Goal: Task Accomplishment & Management: Manage account settings

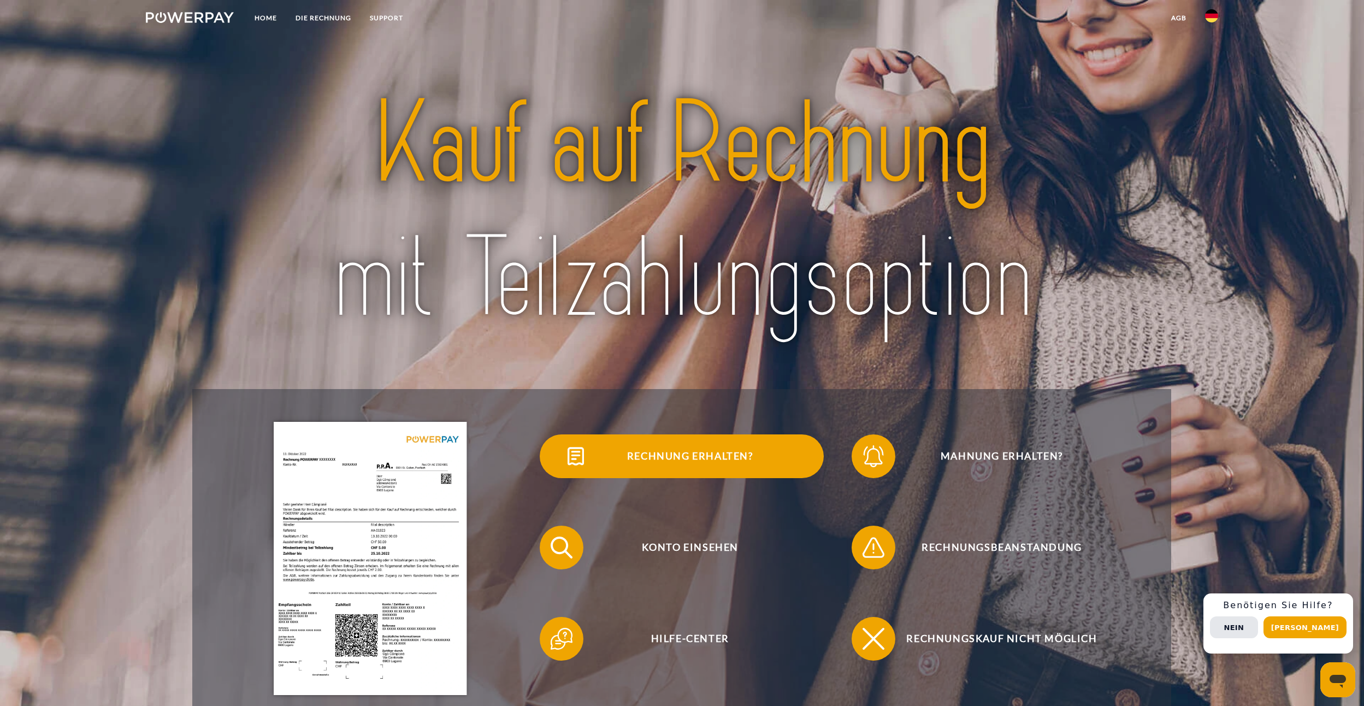
click at [733, 461] on span "Rechnung erhalten?" at bounding box center [690, 456] width 268 height 44
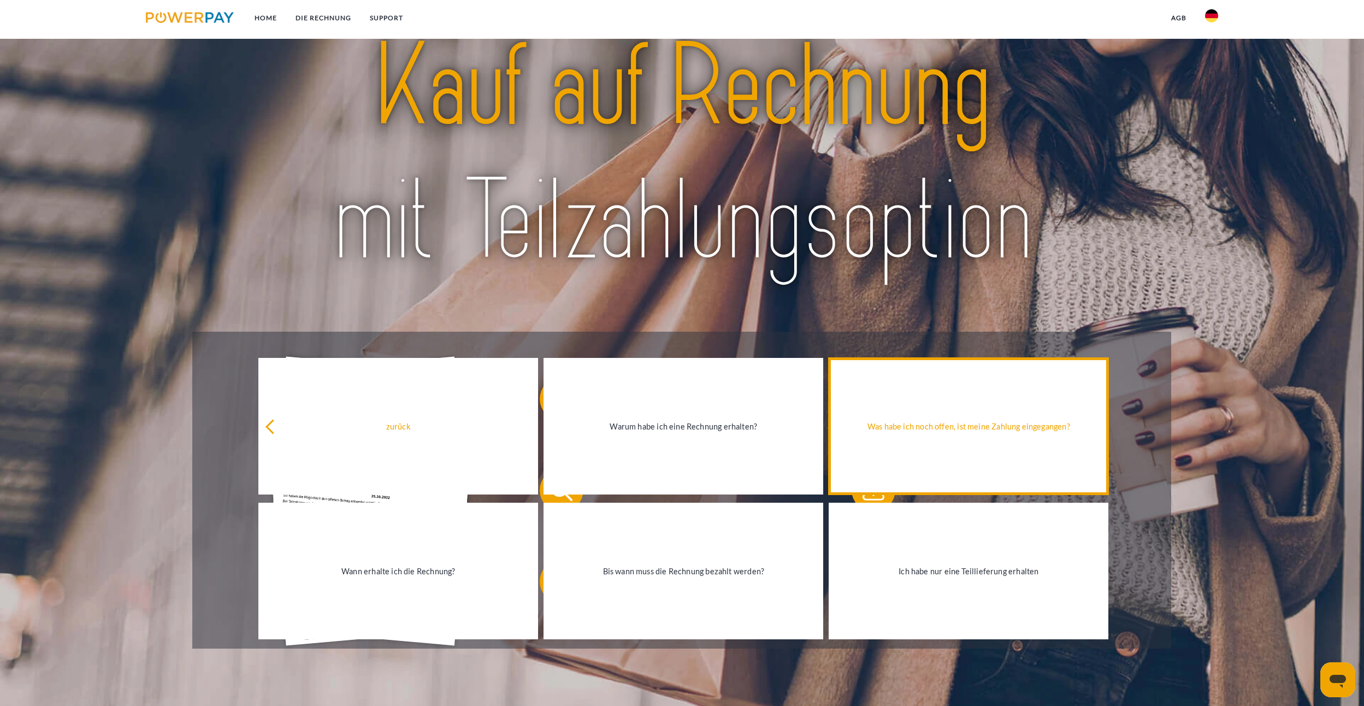
scroll to position [55, 0]
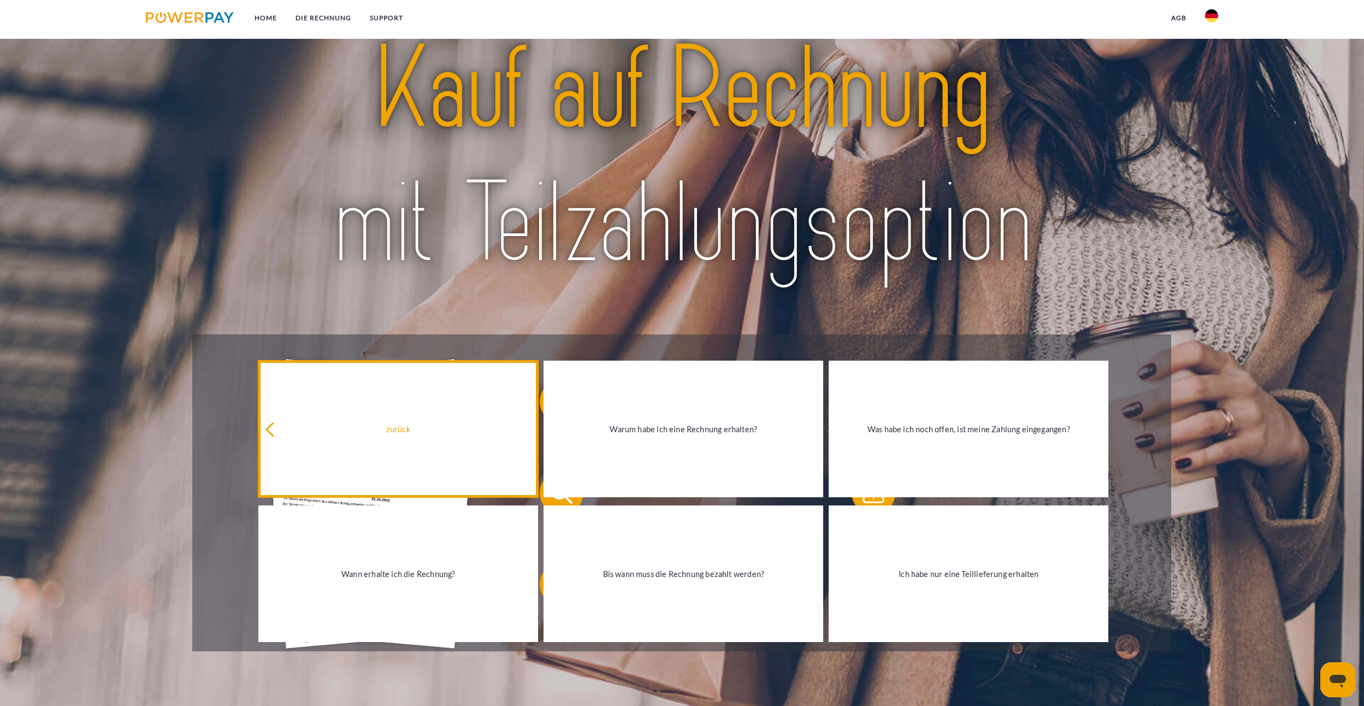
click at [273, 427] on icon at bounding box center [272, 429] width 15 height 15
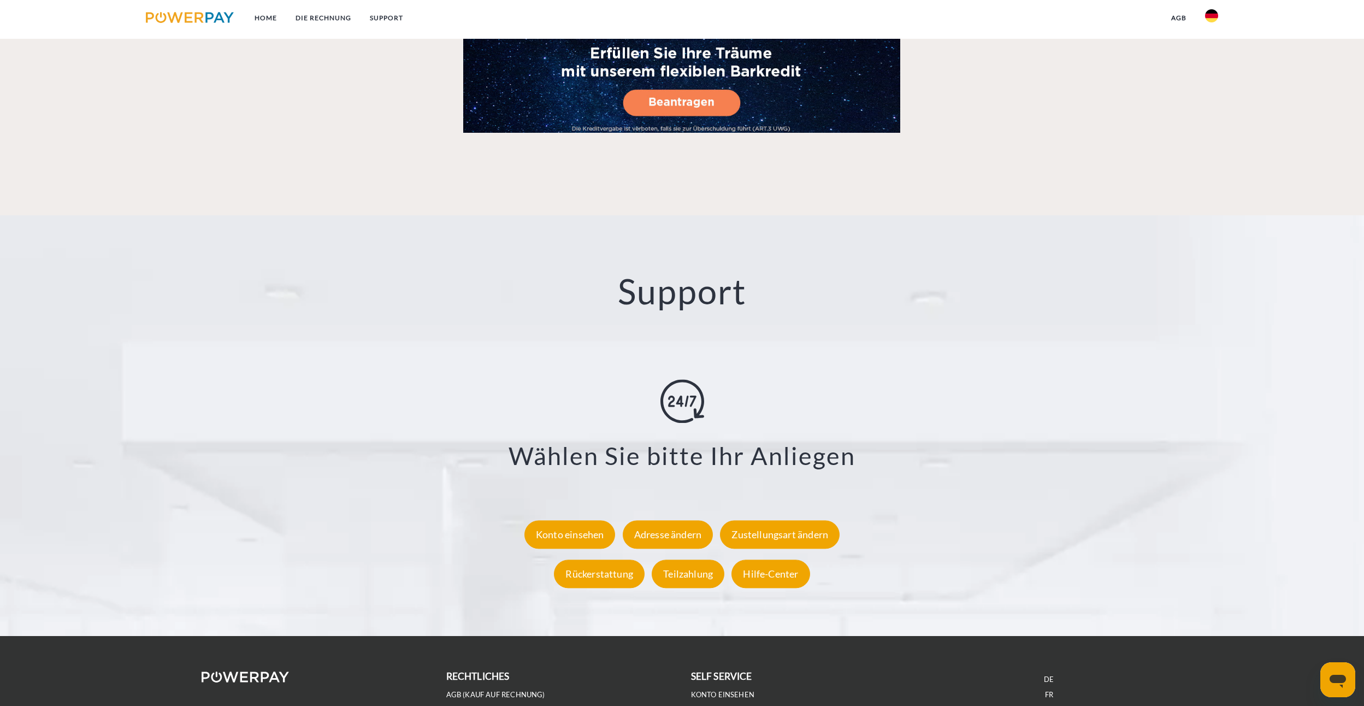
scroll to position [1901, 0]
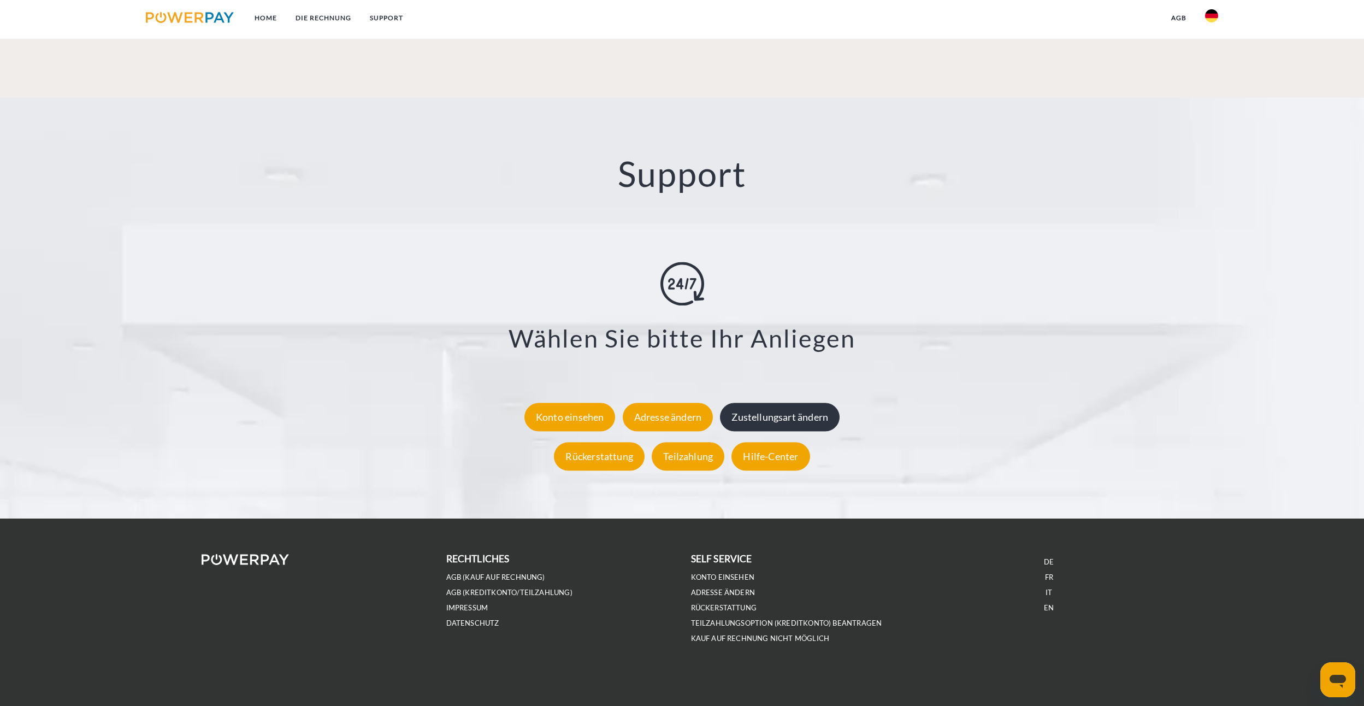
click at [803, 405] on div "Zustellungsart ändern" at bounding box center [780, 417] width 120 height 28
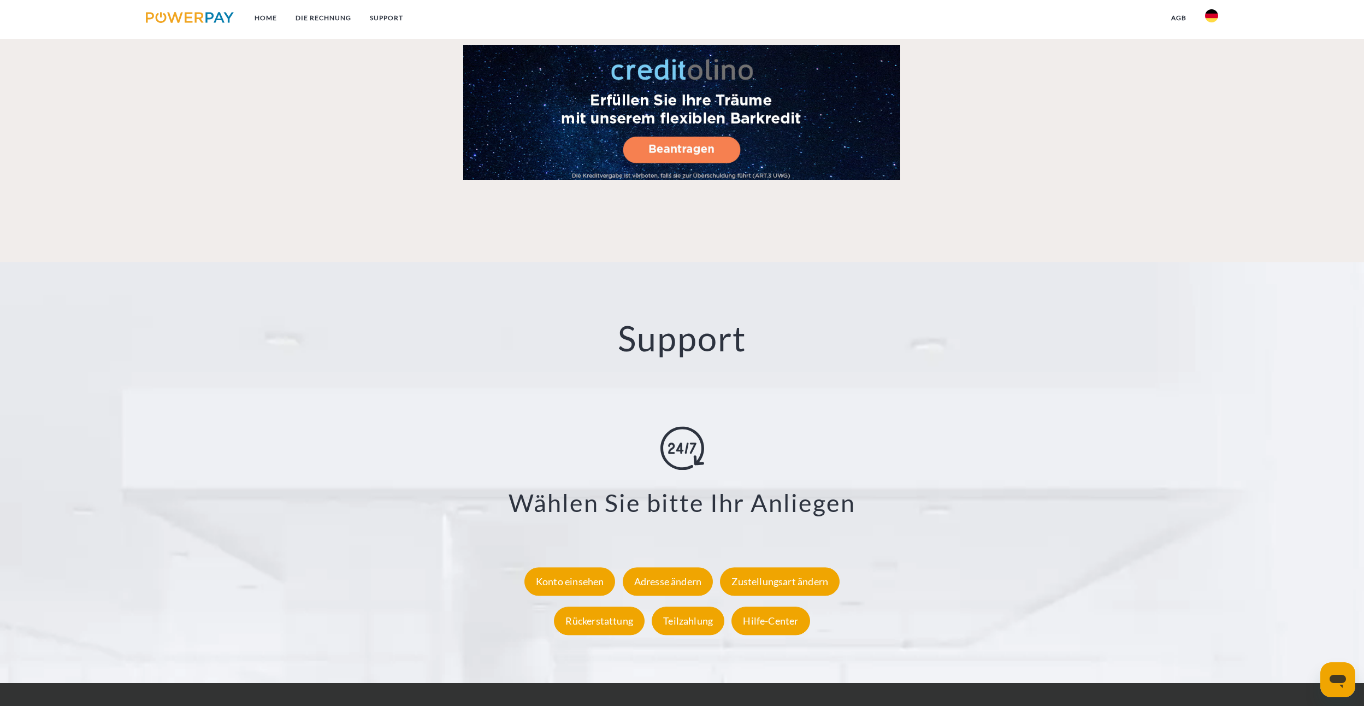
scroll to position [1901, 0]
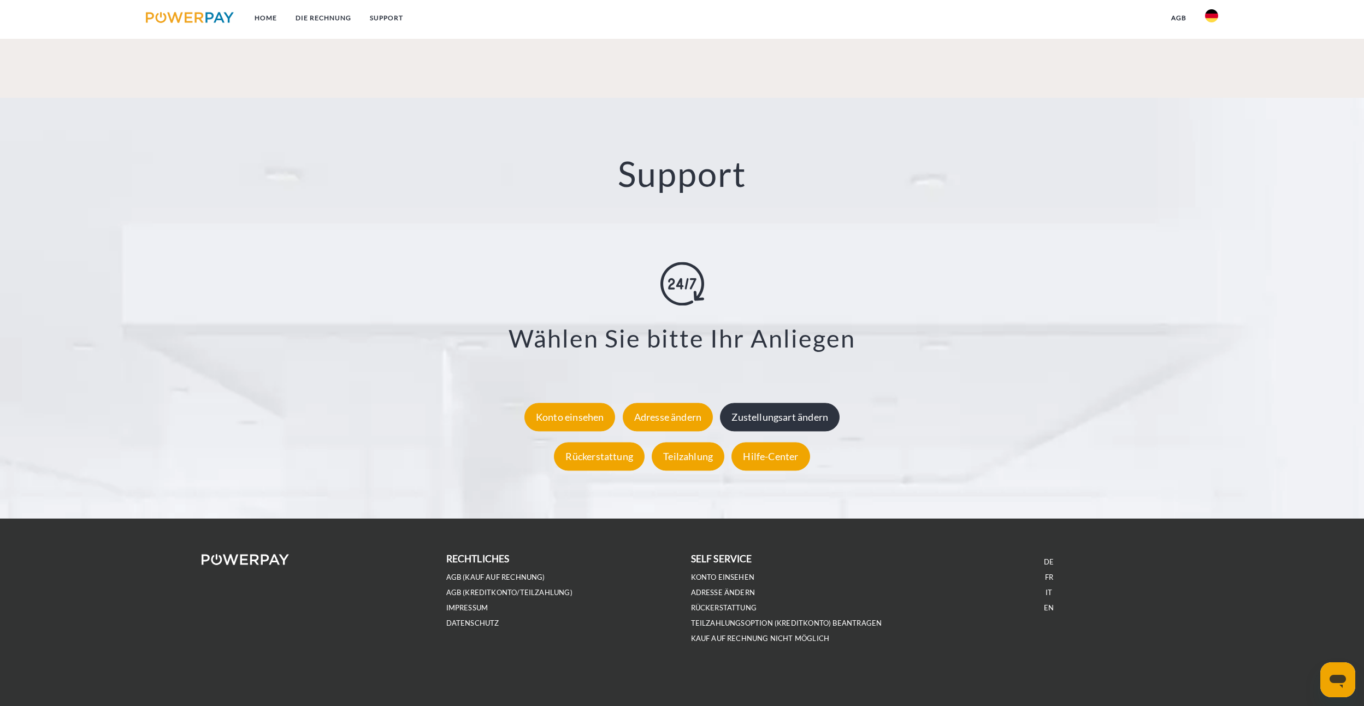
click at [787, 419] on div "Zustellungsart ändern" at bounding box center [780, 417] width 120 height 28
